Goal: Task Accomplishment & Management: Manage account settings

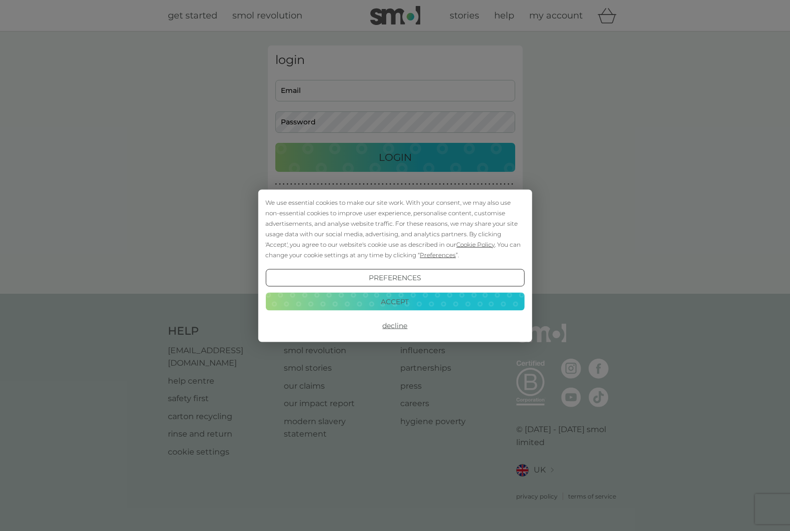
click at [391, 300] on button "Accept" at bounding box center [394, 302] width 259 height 18
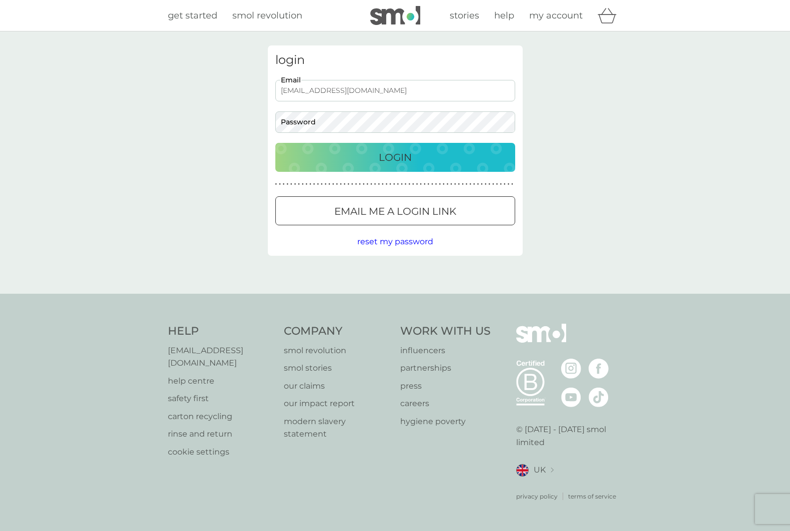
type input "[EMAIL_ADDRESS][DOMAIN_NAME]"
click at [380, 161] on p "Login" at bounding box center [395, 157] width 33 height 16
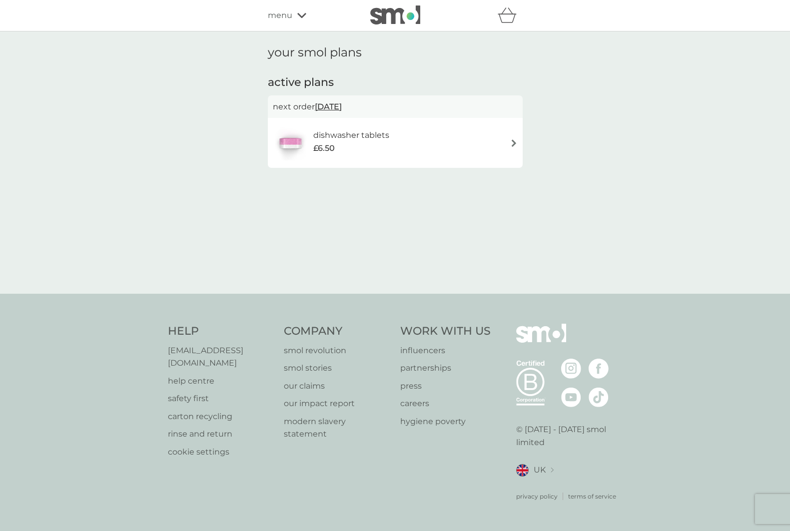
click at [367, 137] on h6 "dishwasher tablets" at bounding box center [351, 135] width 76 height 13
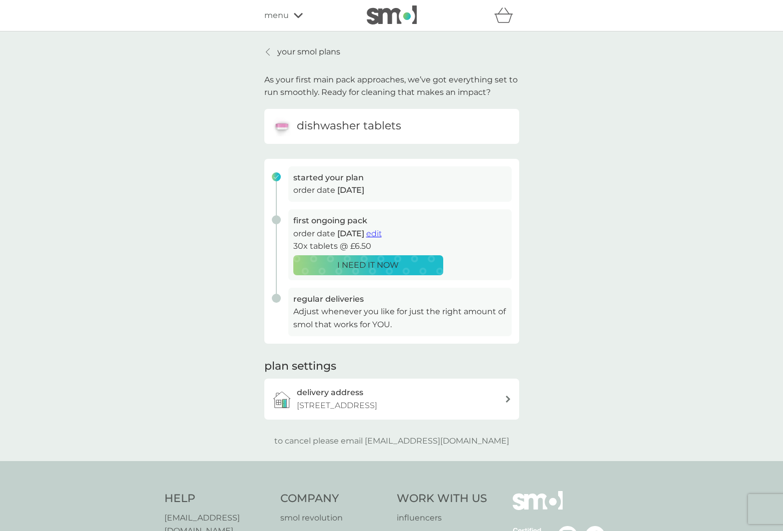
click at [382, 233] on span "edit" at bounding box center [373, 233] width 15 height 9
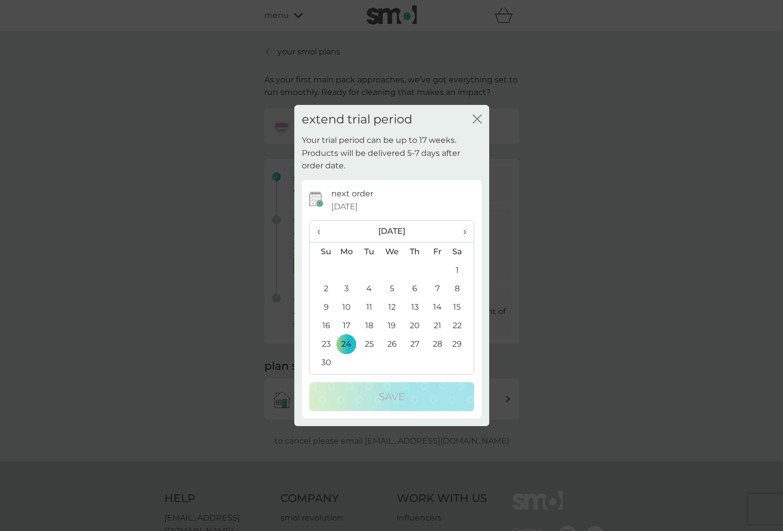
click at [466, 228] on span "›" at bounding box center [461, 231] width 10 height 21
click at [345, 306] on td "15" at bounding box center [346, 307] width 23 height 18
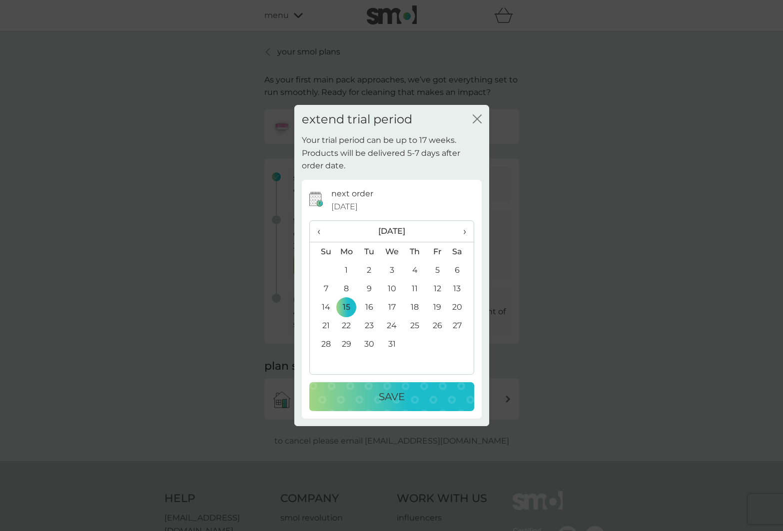
click at [387, 398] on p "Save" at bounding box center [392, 397] width 26 height 16
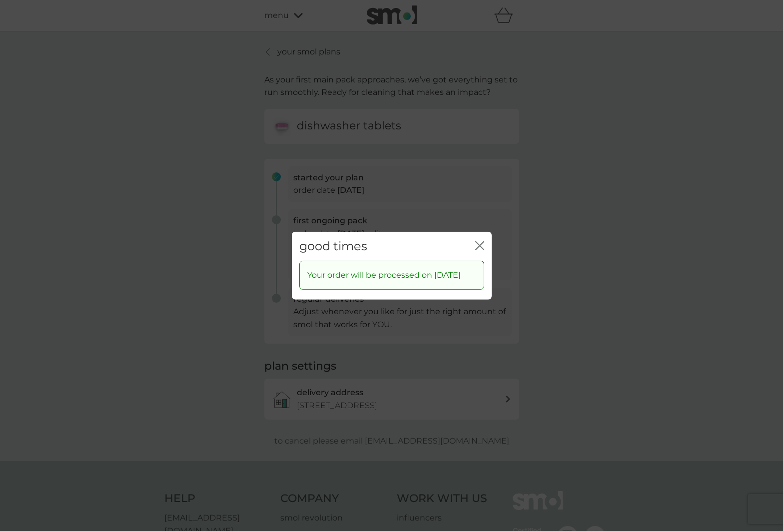
click at [480, 241] on icon "close" at bounding box center [479, 245] width 9 height 9
